Goal: Task Accomplishment & Management: Complete application form

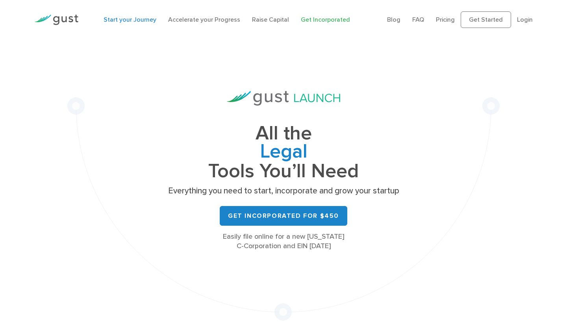
click at [142, 21] on link "Start your Journey" at bounding box center [129, 19] width 53 height 7
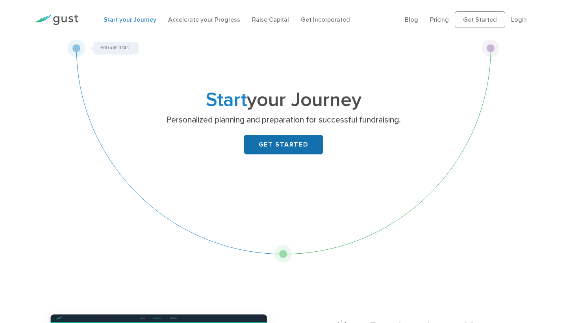
click at [255, 145] on link "GET STARTED" at bounding box center [283, 145] width 79 height 20
click at [320, 22] on link "Get Incorporated" at bounding box center [325, 19] width 49 height 7
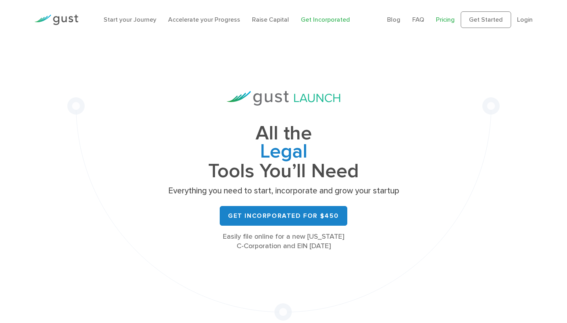
click at [443, 20] on link "Pricing" at bounding box center [445, 19] width 19 height 7
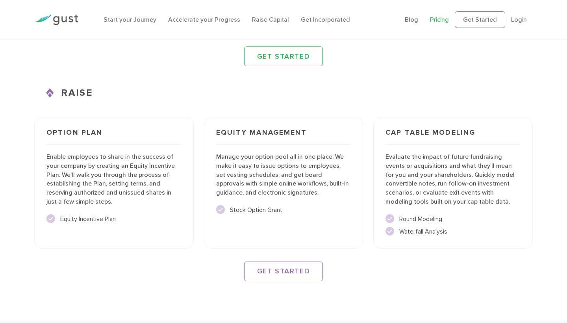
scroll to position [1016, 0]
click at [283, 266] on link "GET STARTED" at bounding box center [283, 270] width 79 height 20
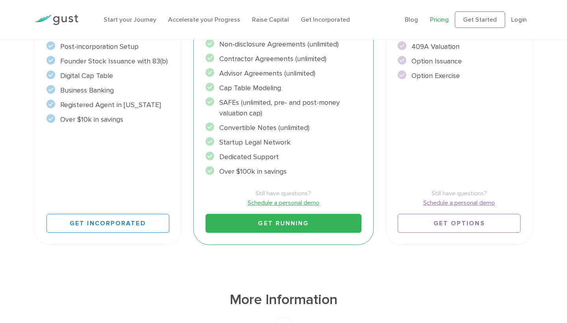
scroll to position [238, 0]
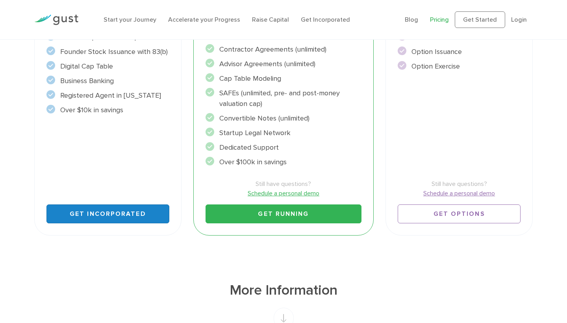
click at [89, 215] on link "Get Incorporated" at bounding box center [107, 213] width 123 height 19
